Goal: Communication & Community: Answer question/provide support

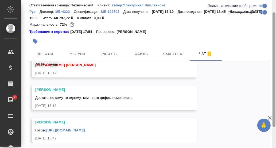
scroll to position [43, 0]
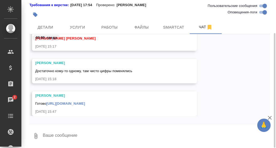
click at [69, 133] on textarea at bounding box center [156, 136] width 228 height 18
type textarea "Отписались в мессенджере."
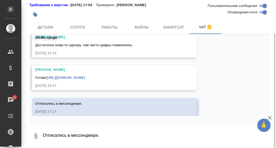
scroll to position [17306, 0]
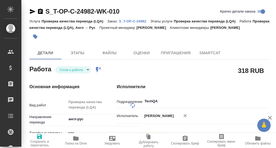
type textarea "x"
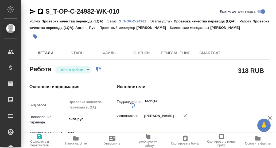
type textarea "x"
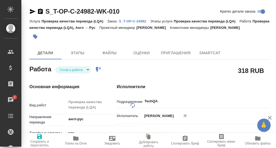
type textarea "x"
